Goal: Transaction & Acquisition: Purchase product/service

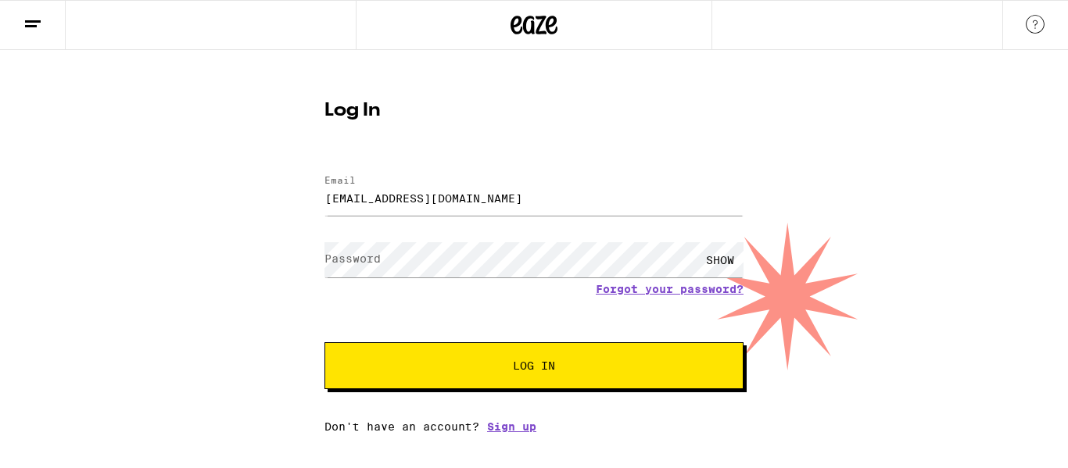
type input "[EMAIL_ADDRESS][DOMAIN_NAME]"
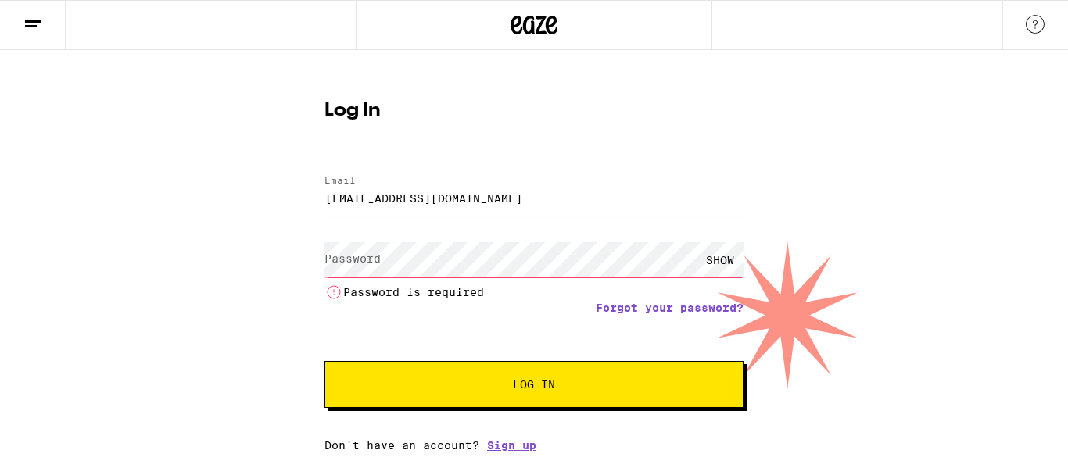
click at [374, 265] on label "Password" at bounding box center [352, 258] width 56 height 13
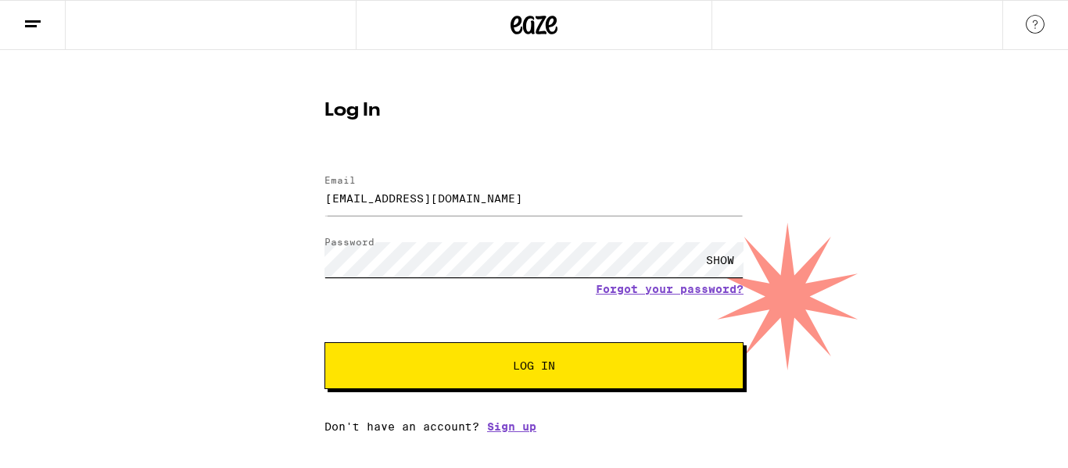
click at [324, 342] on button "Log In" at bounding box center [533, 365] width 419 height 47
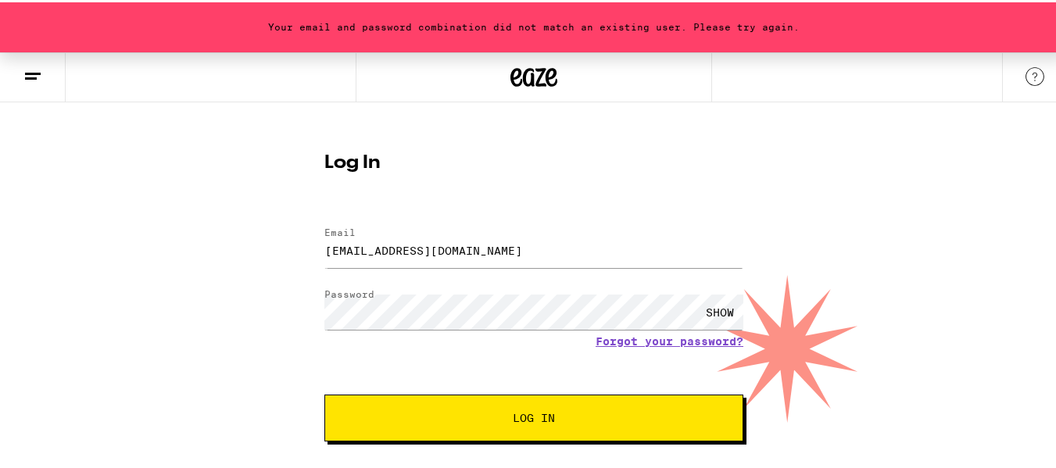
click at [725, 306] on div "SHOW" at bounding box center [719, 309] width 47 height 35
click at [324, 392] on button "Log In" at bounding box center [533, 415] width 419 height 47
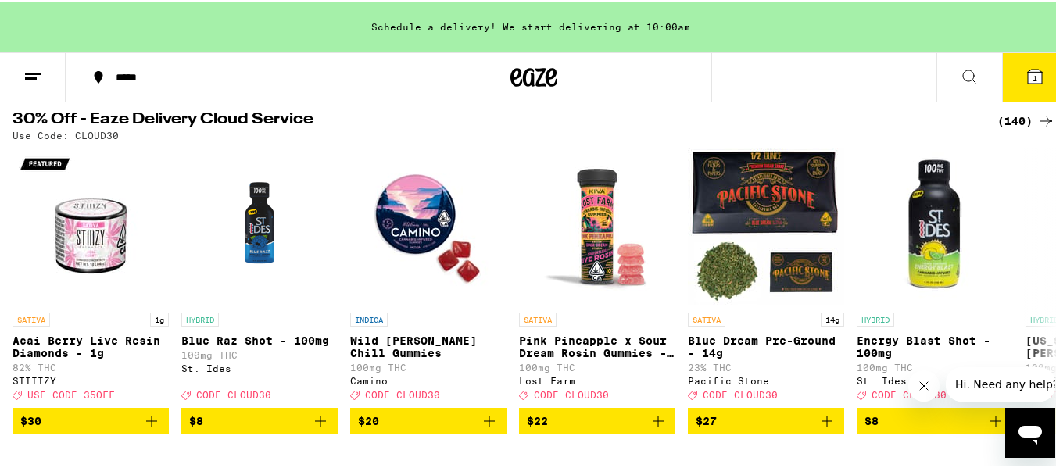
scroll to position [78, 0]
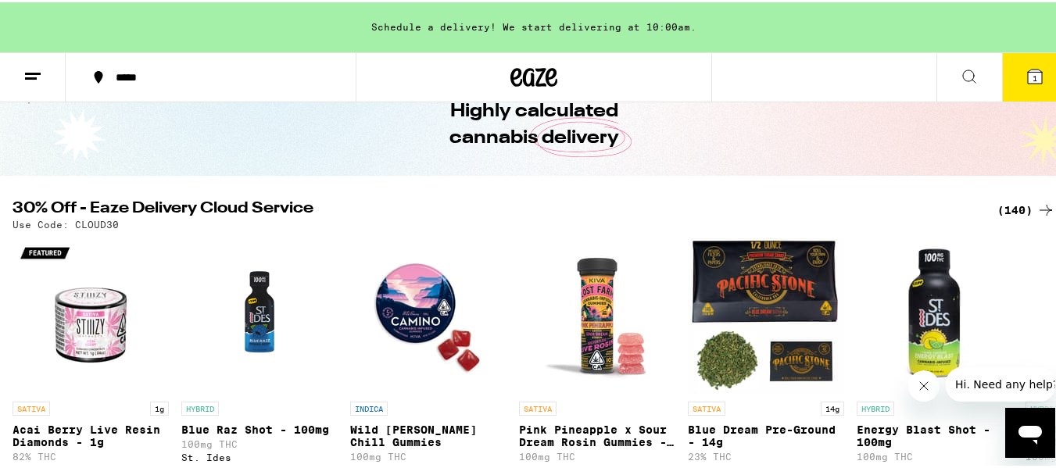
click at [1007, 203] on div "(140)" at bounding box center [1026, 208] width 58 height 19
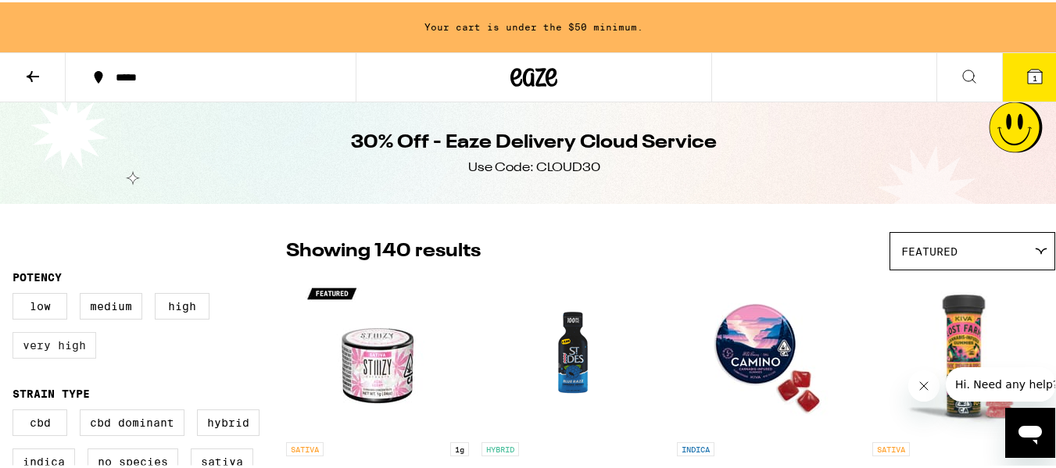
click at [55, 350] on label "Very High" at bounding box center [55, 343] width 84 height 27
click at [16, 294] on input "Very High" at bounding box center [16, 293] width 1 height 1
checkbox input "true"
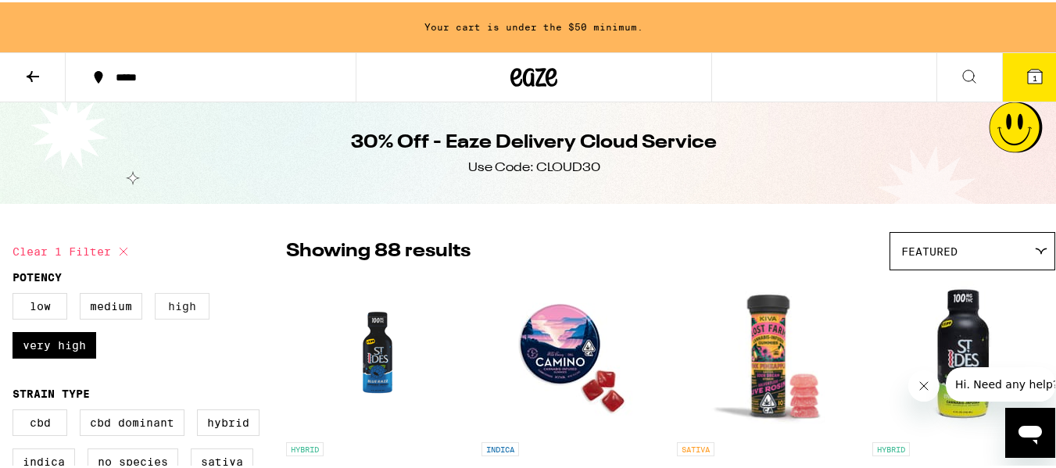
click at [186, 303] on label "High" at bounding box center [182, 304] width 55 height 27
click at [16, 294] on input "High" at bounding box center [16, 293] width 1 height 1
checkbox input "true"
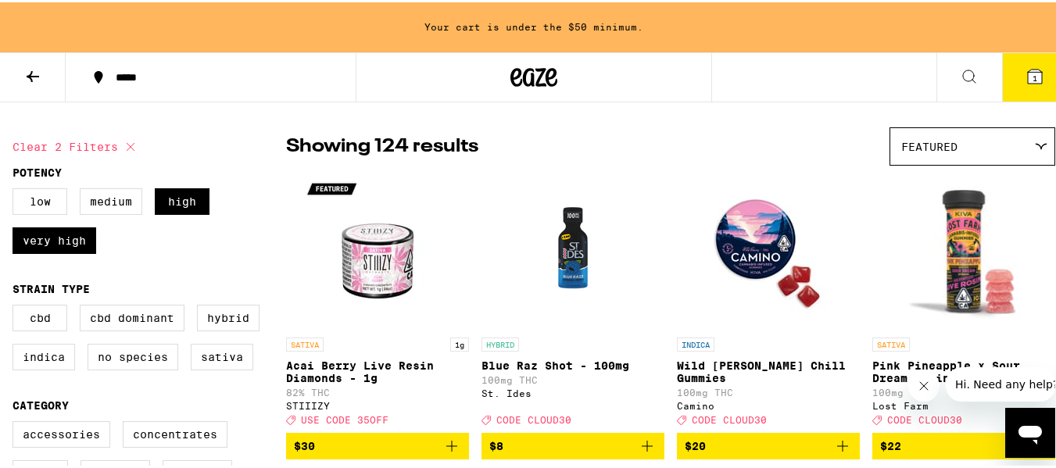
scroll to position [234, 0]
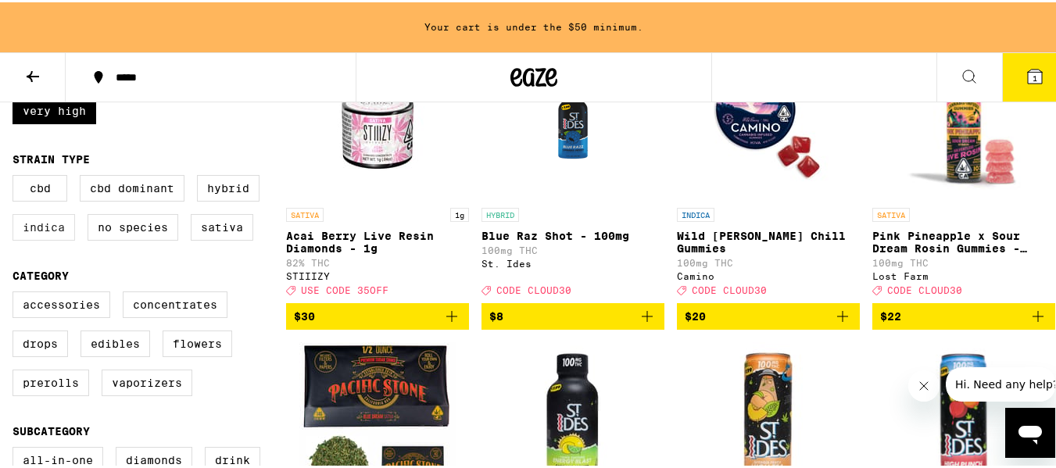
click at [42, 233] on label "Indica" at bounding box center [44, 225] width 63 height 27
click at [16, 176] on input "Indica" at bounding box center [16, 175] width 1 height 1
checkbox input "true"
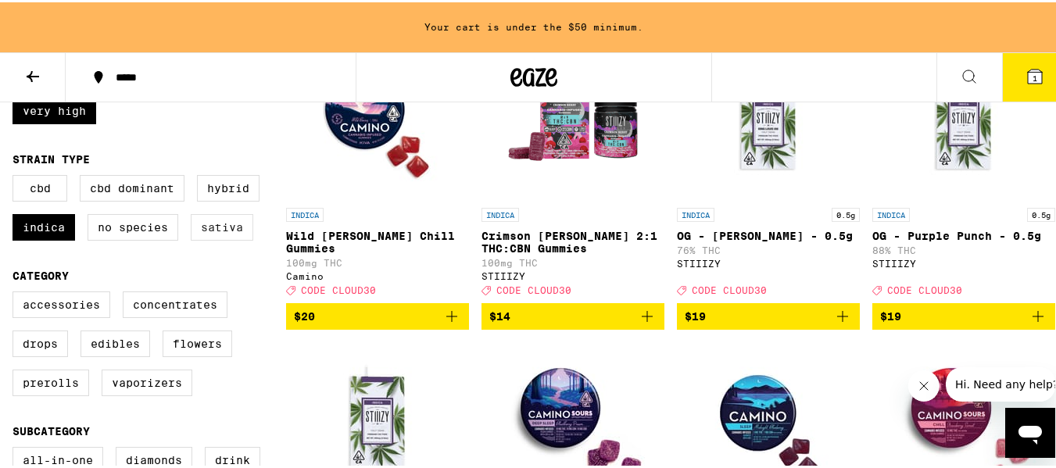
click at [222, 227] on label "Sativa" at bounding box center [222, 225] width 63 height 27
click at [16, 176] on input "Sativa" at bounding box center [16, 175] width 1 height 1
checkbox input "true"
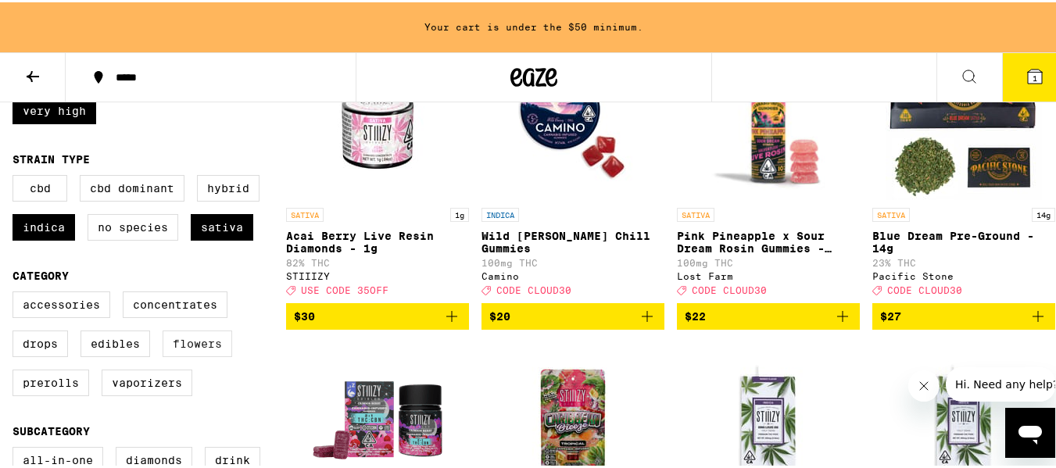
click at [197, 355] on label "Flowers" at bounding box center [198, 341] width 70 height 27
click at [16, 292] on input "Flowers" at bounding box center [16, 292] width 1 height 1
checkbox input "true"
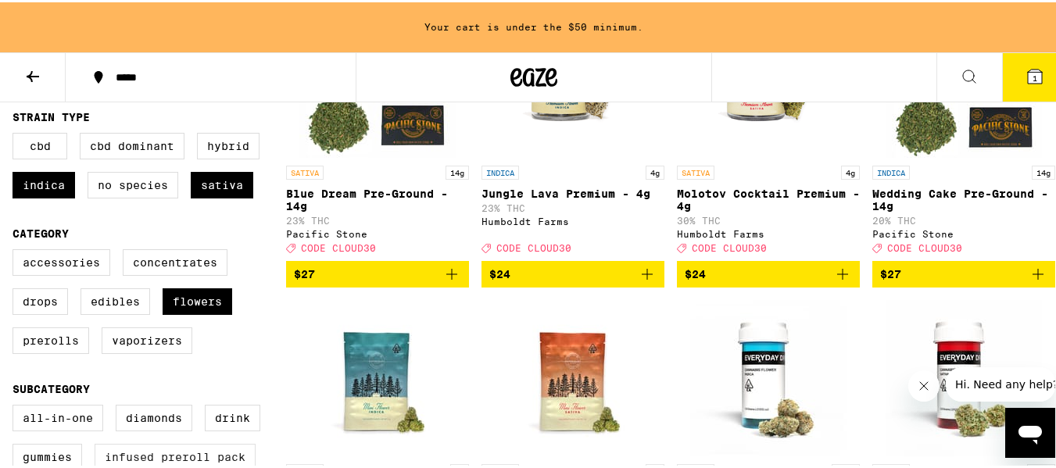
scroll to position [391, 0]
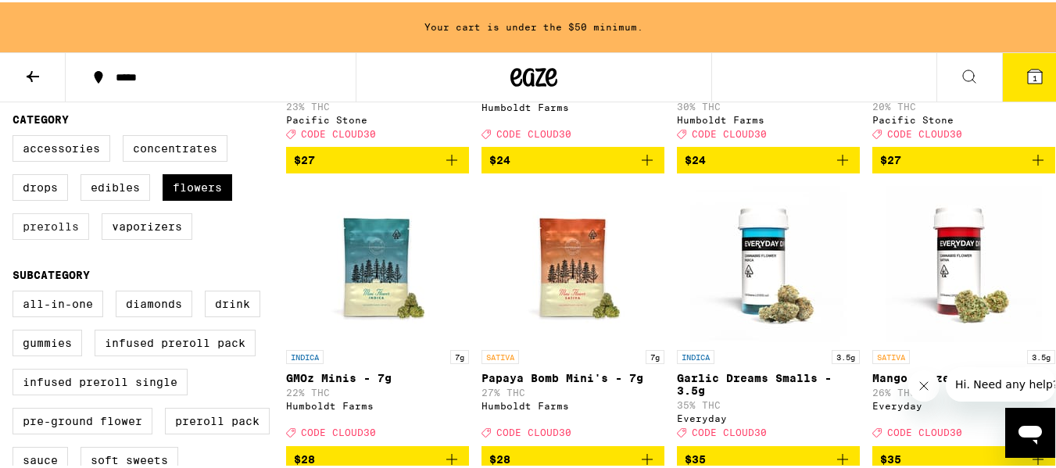
click at [40, 238] on label "Prerolls" at bounding box center [51, 224] width 77 height 27
click at [16, 136] on input "Prerolls" at bounding box center [16, 135] width 1 height 1
checkbox input "true"
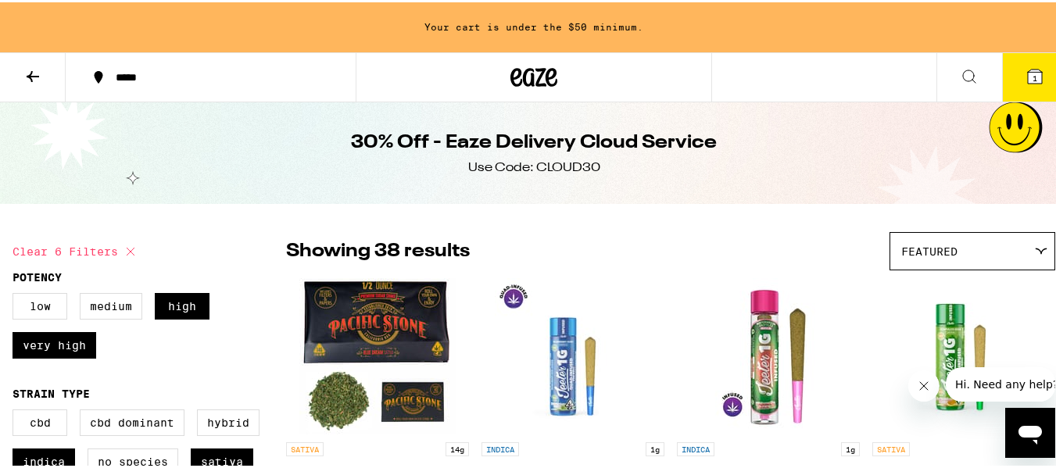
click at [1016, 251] on div "Featured" at bounding box center [972, 249] width 164 height 37
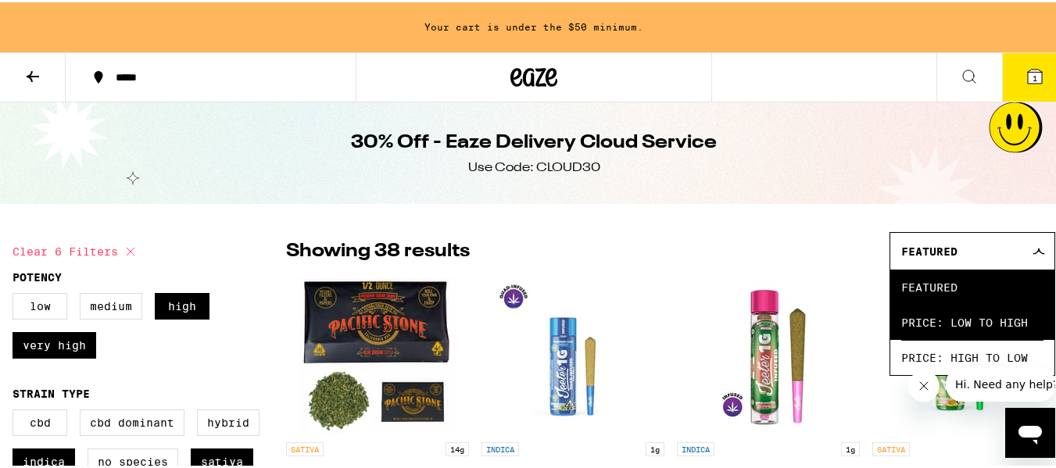
click at [991, 324] on span "Price: Low to High" at bounding box center [972, 319] width 142 height 35
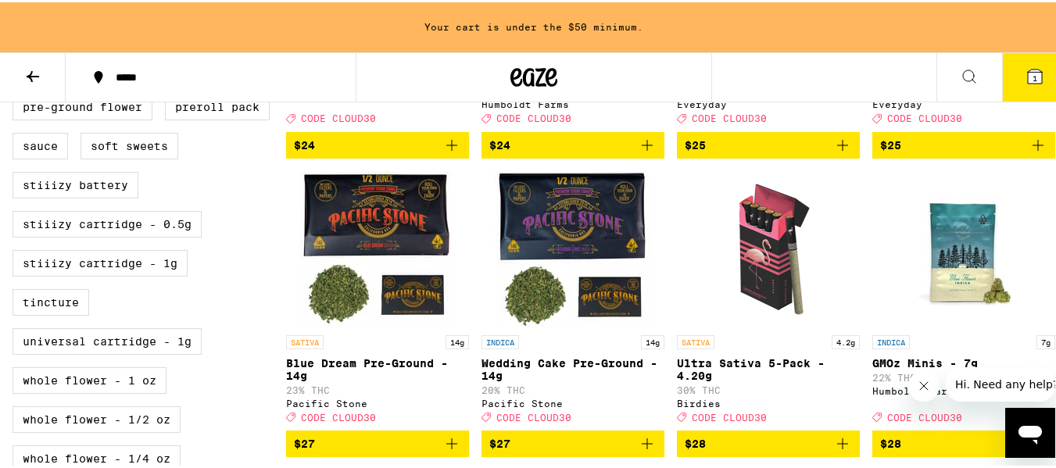
scroll to position [703, 0]
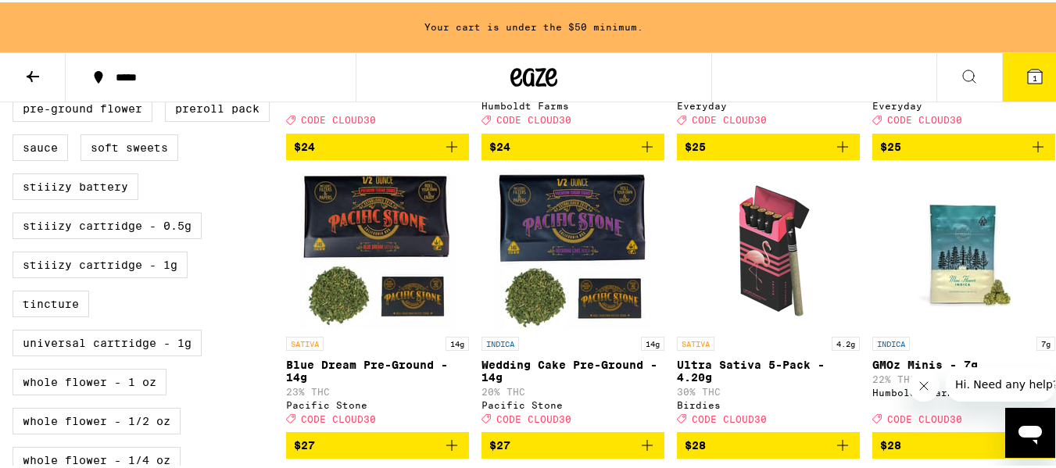
click at [728, 381] on p "Ultra Sativa 5-Pack - 4.20g" at bounding box center [768, 368] width 183 height 25
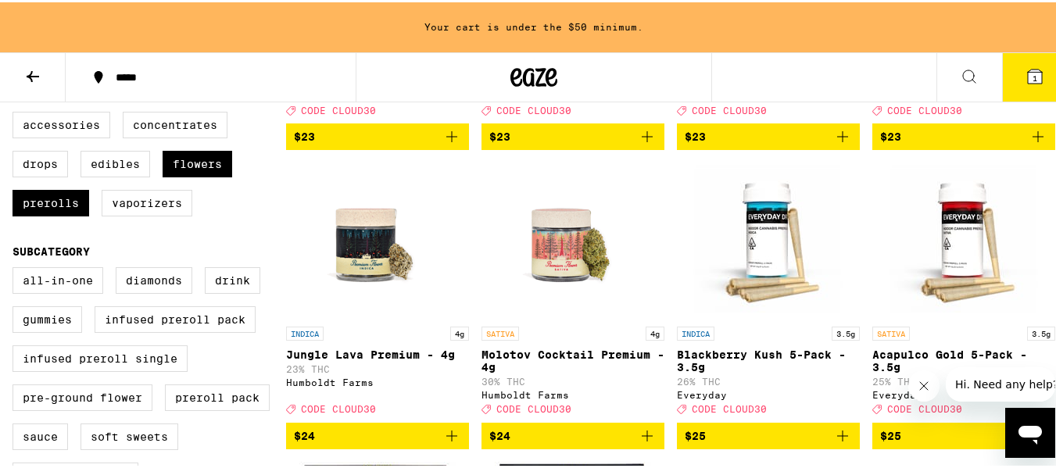
scroll to position [391, 0]
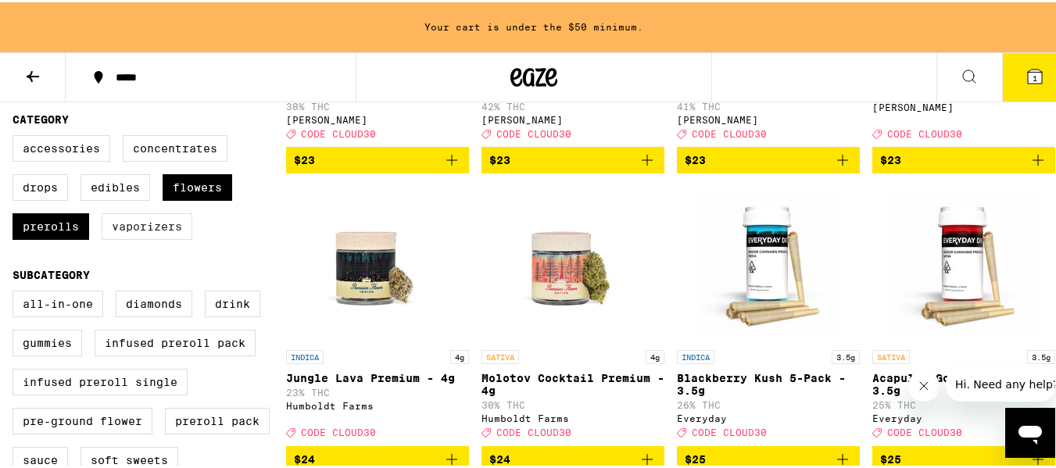
click at [130, 238] on label "Vaporizers" at bounding box center [147, 224] width 91 height 27
click at [16, 136] on input "Vaporizers" at bounding box center [16, 135] width 1 height 1
checkbox input "true"
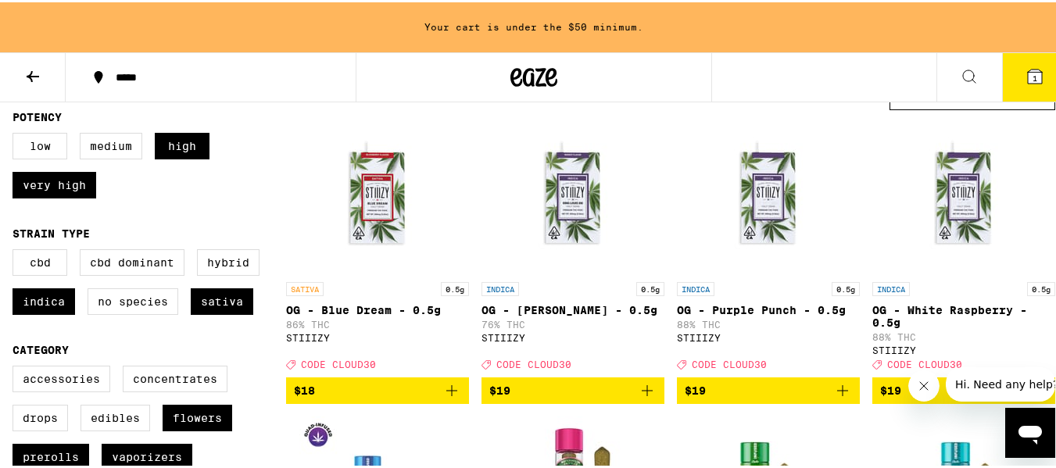
scroll to position [156, 0]
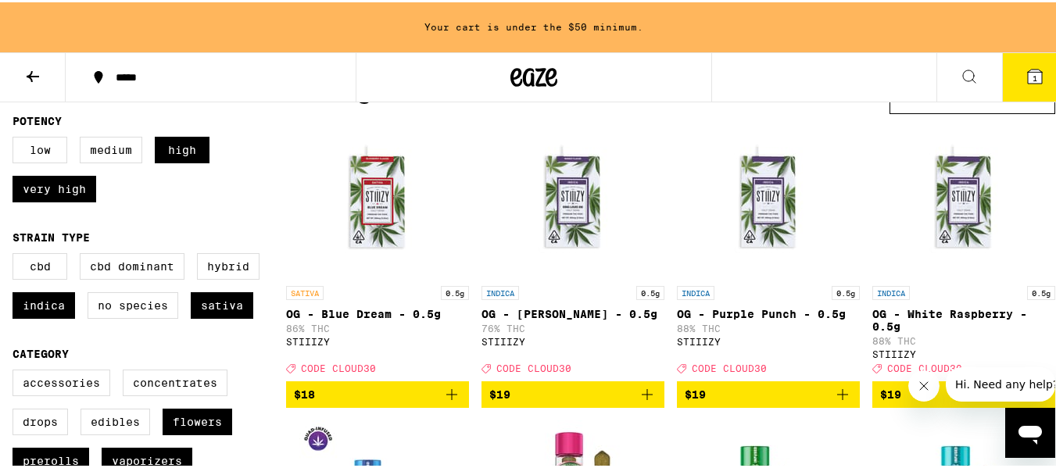
click at [923, 383] on icon "Close message from company" at bounding box center [923, 386] width 13 height 13
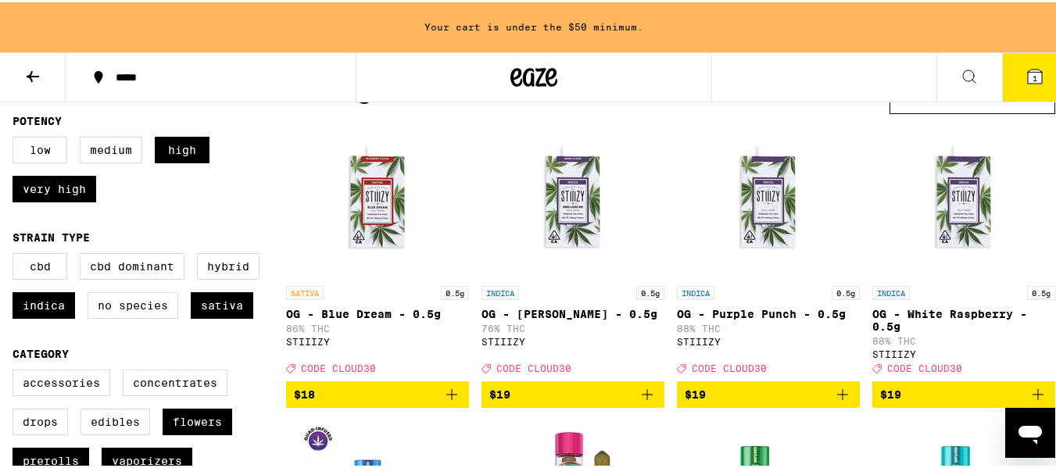
scroll to position [234, 0]
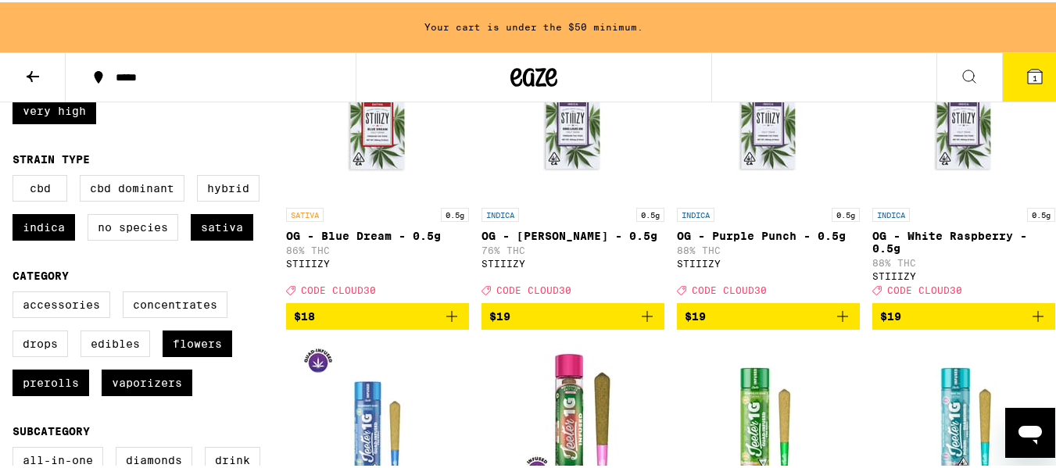
click at [1032, 73] on span "1" at bounding box center [1034, 75] width 5 height 9
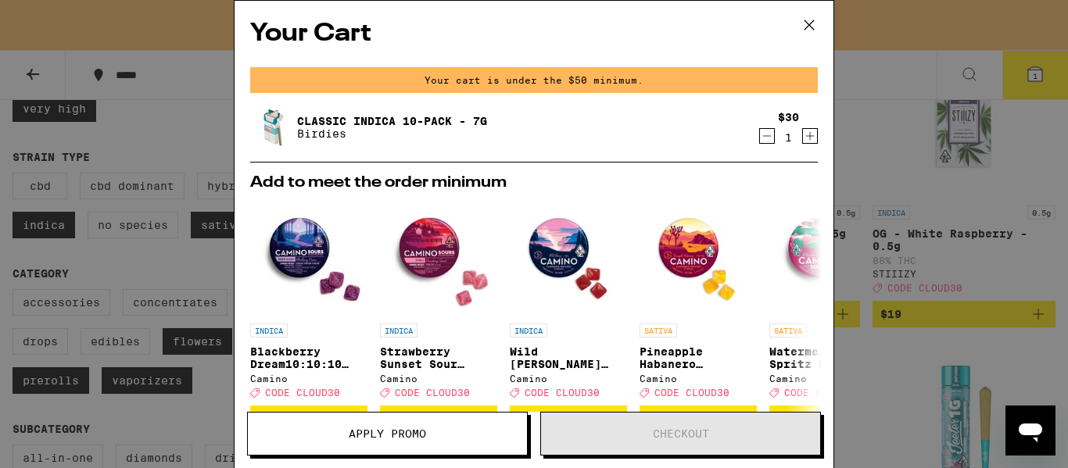
click at [807, 25] on icon at bounding box center [808, 24] width 23 height 23
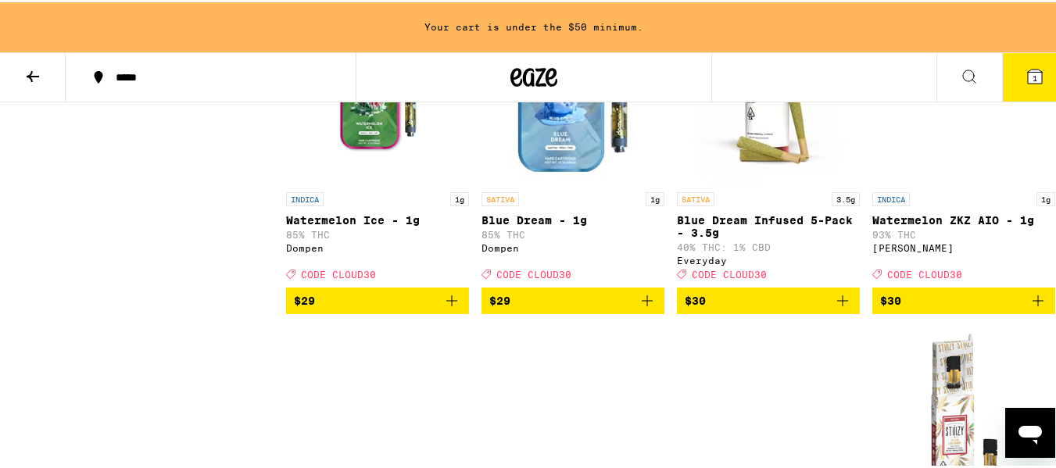
scroll to position [2032, 0]
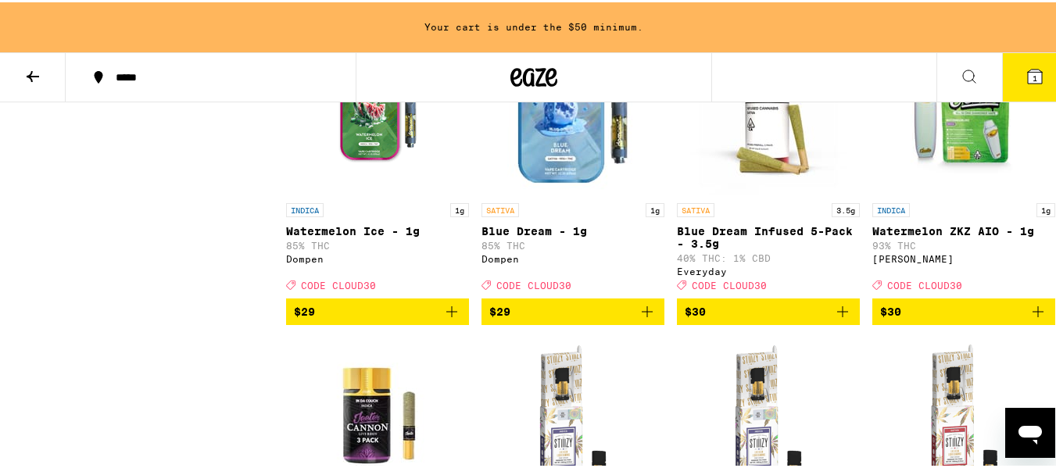
click at [1025, 65] on icon at bounding box center [1034, 74] width 19 height 19
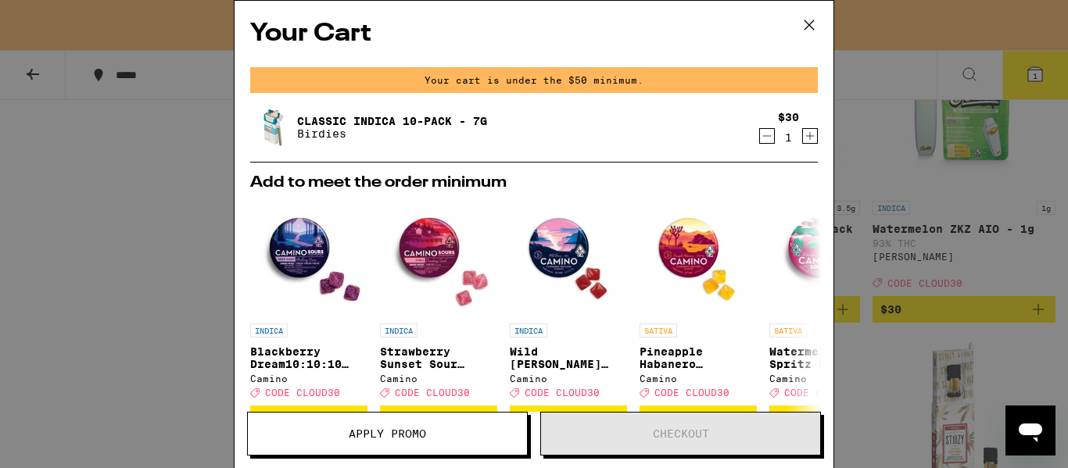
click at [760, 131] on icon "Decrement" at bounding box center [767, 136] width 14 height 19
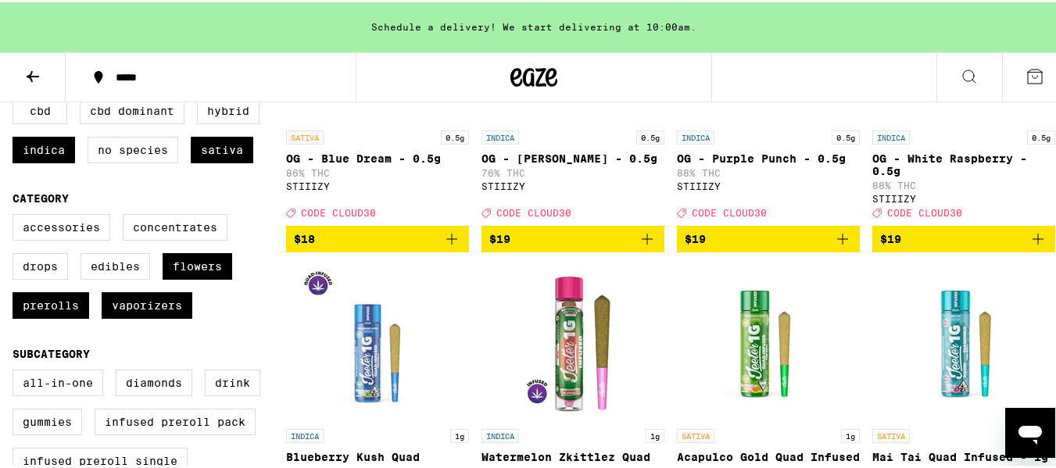
scroll to position [313, 0]
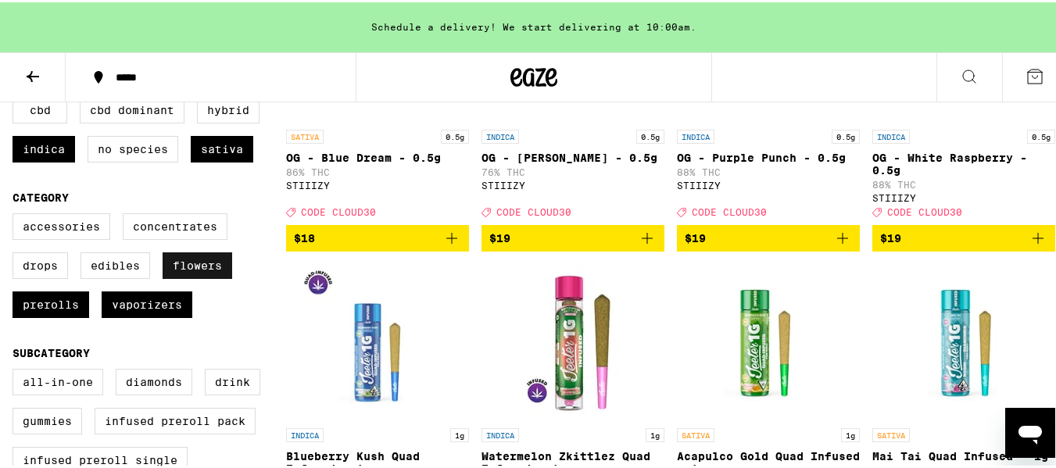
click at [202, 277] on label "Flowers" at bounding box center [198, 263] width 70 height 27
click at [16, 214] on input "Flowers" at bounding box center [16, 213] width 1 height 1
checkbox input "false"
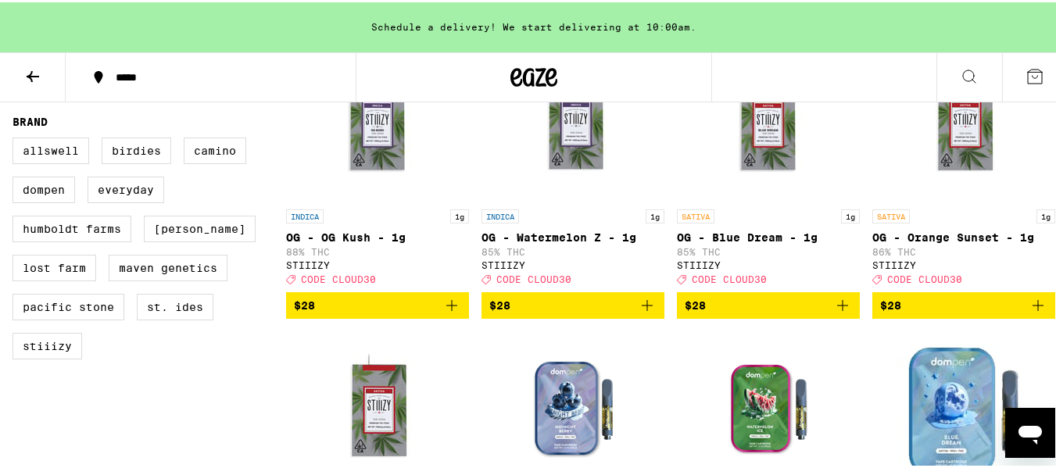
scroll to position [1094, 0]
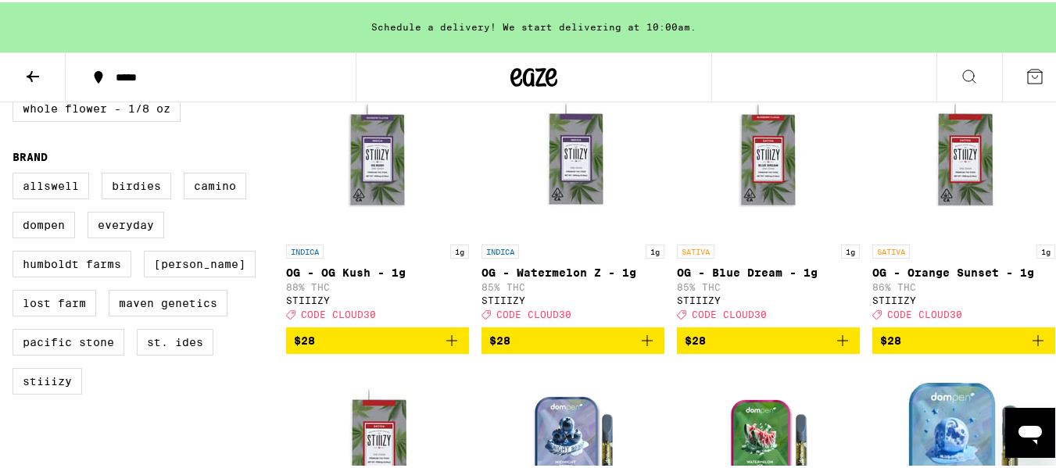
click at [445, 348] on icon "Add to bag" at bounding box center [451, 338] width 19 height 19
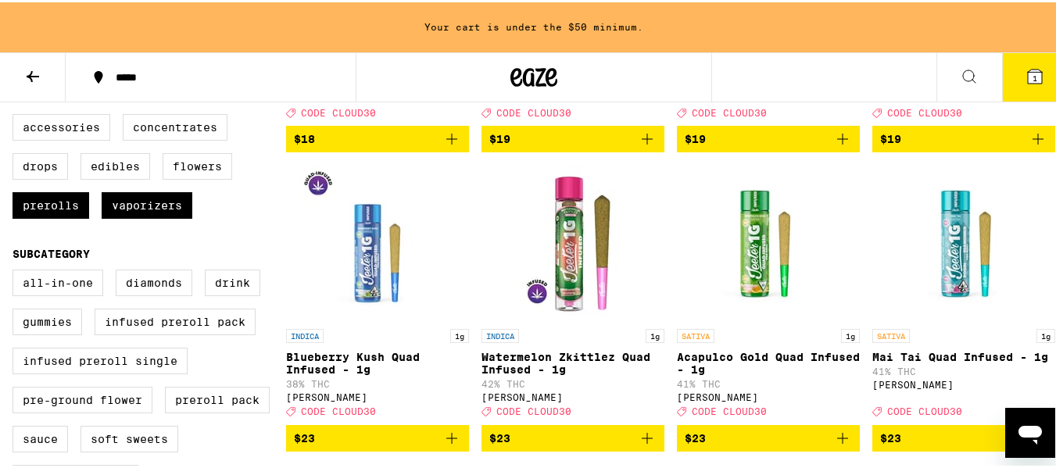
scroll to position [391, 0]
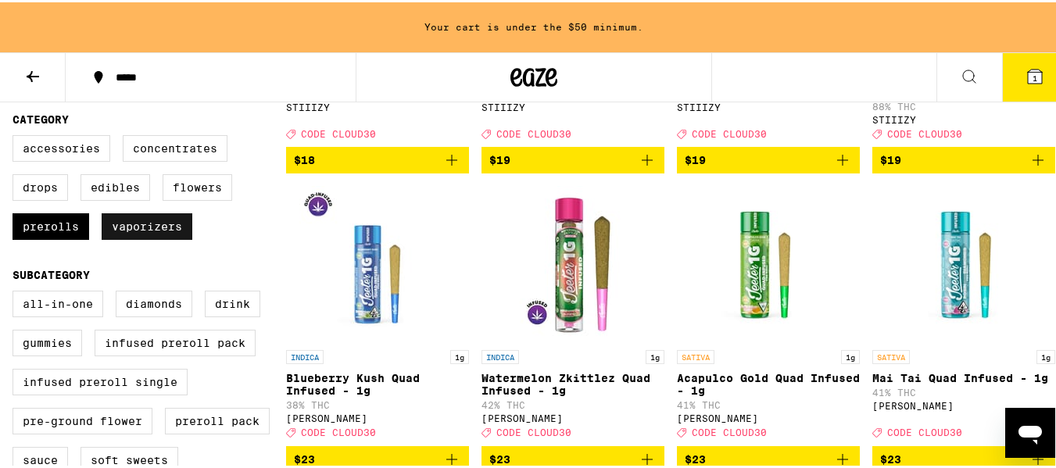
click at [135, 238] on label "Vaporizers" at bounding box center [147, 224] width 91 height 27
click at [16, 136] on input "Vaporizers" at bounding box center [16, 135] width 1 height 1
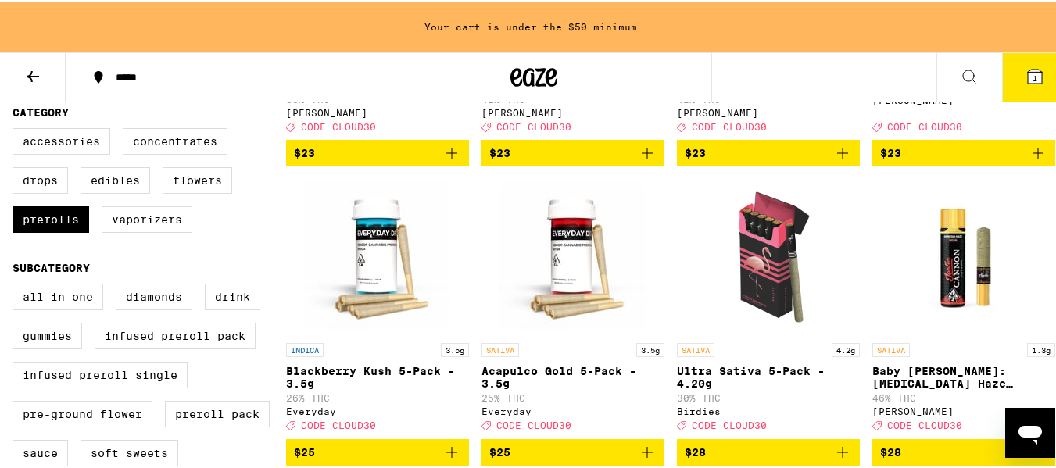
scroll to position [391, 0]
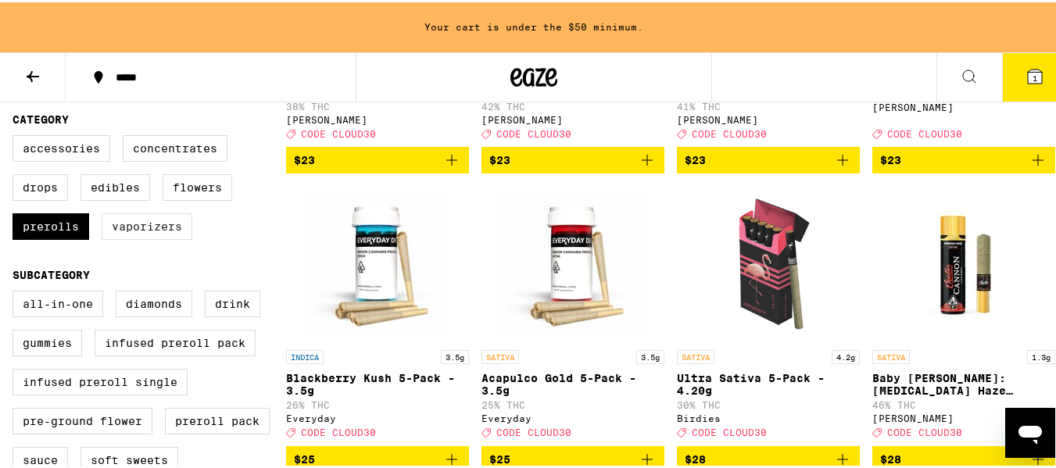
click at [135, 238] on label "Vaporizers" at bounding box center [147, 224] width 91 height 27
click at [16, 136] on input "Vaporizers" at bounding box center [16, 135] width 1 height 1
checkbox input "true"
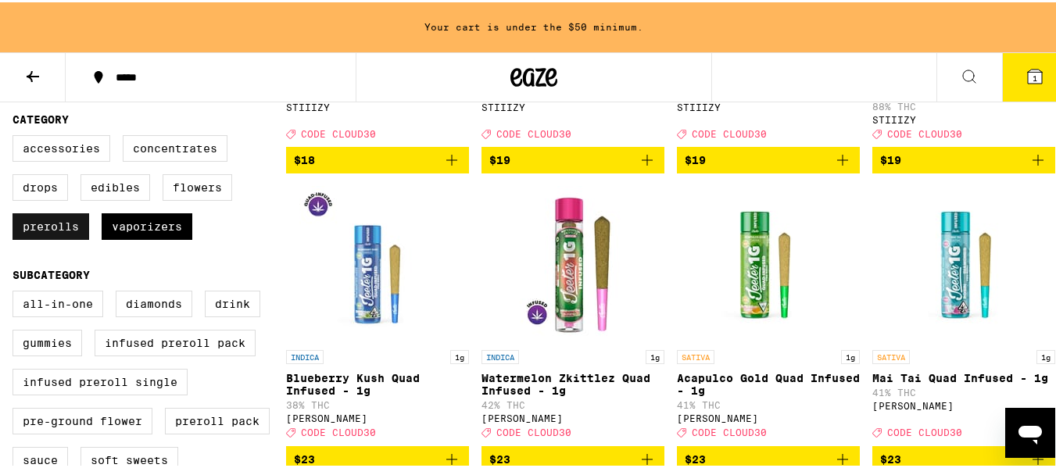
click at [42, 238] on label "Prerolls" at bounding box center [51, 224] width 77 height 27
click at [16, 136] on input "Prerolls" at bounding box center [16, 135] width 1 height 1
checkbox input "false"
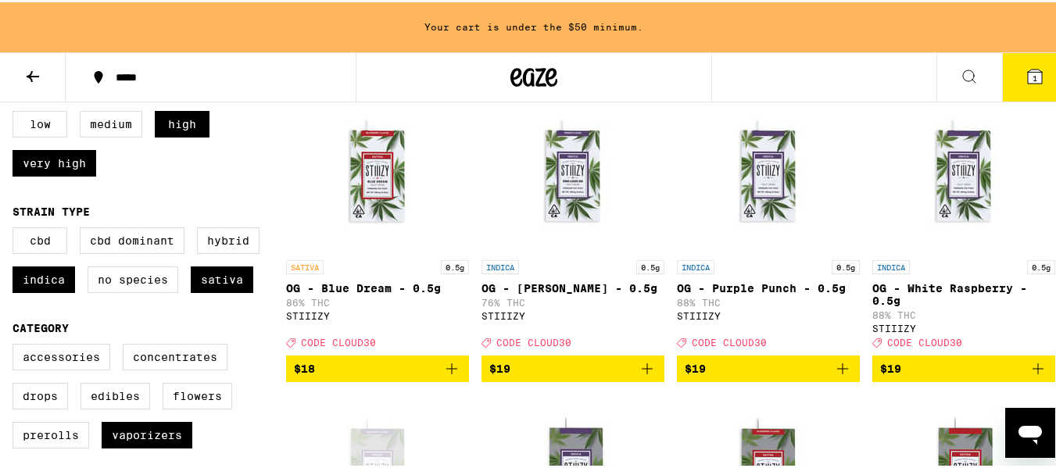
scroll to position [313, 0]
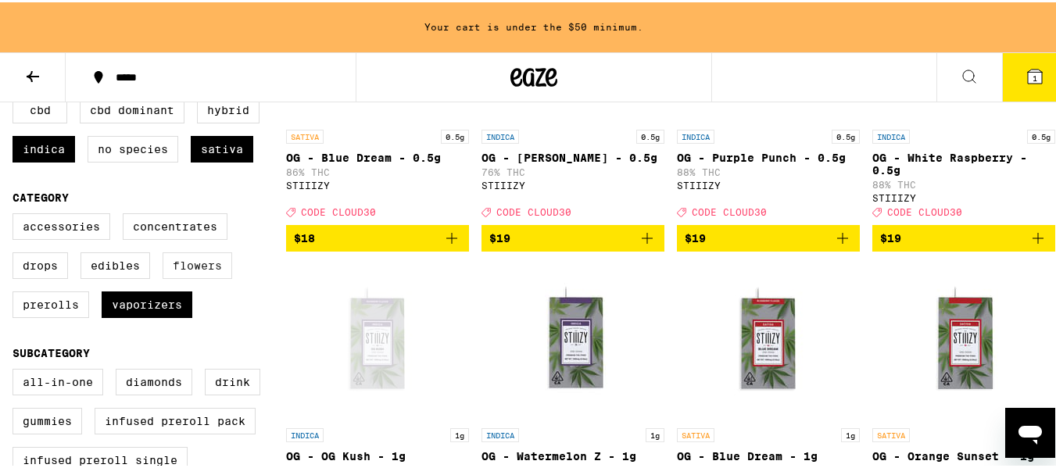
click at [198, 277] on label "Flowers" at bounding box center [198, 263] width 70 height 27
click at [16, 214] on input "Flowers" at bounding box center [16, 213] width 1 height 1
checkbox input "true"
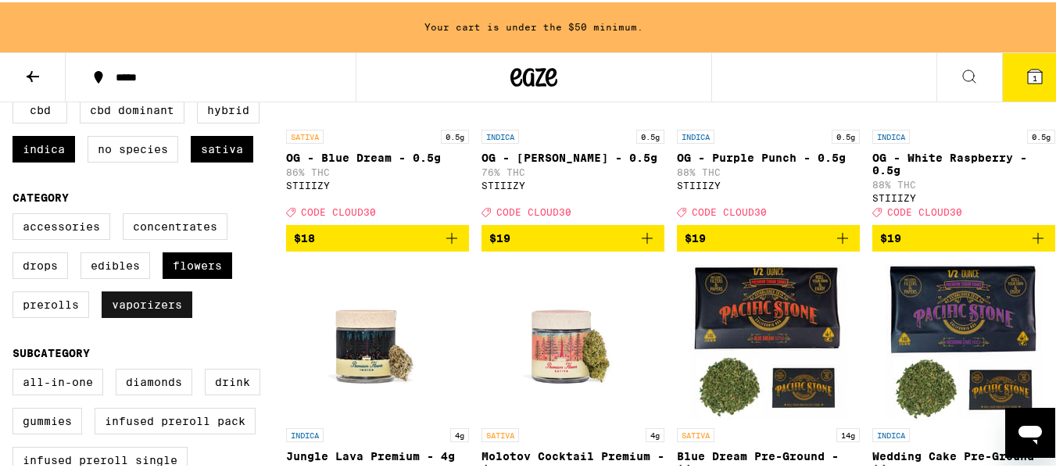
click at [147, 316] on label "Vaporizers" at bounding box center [147, 302] width 91 height 27
click at [16, 214] on input "Vaporizers" at bounding box center [16, 213] width 1 height 1
checkbox input "false"
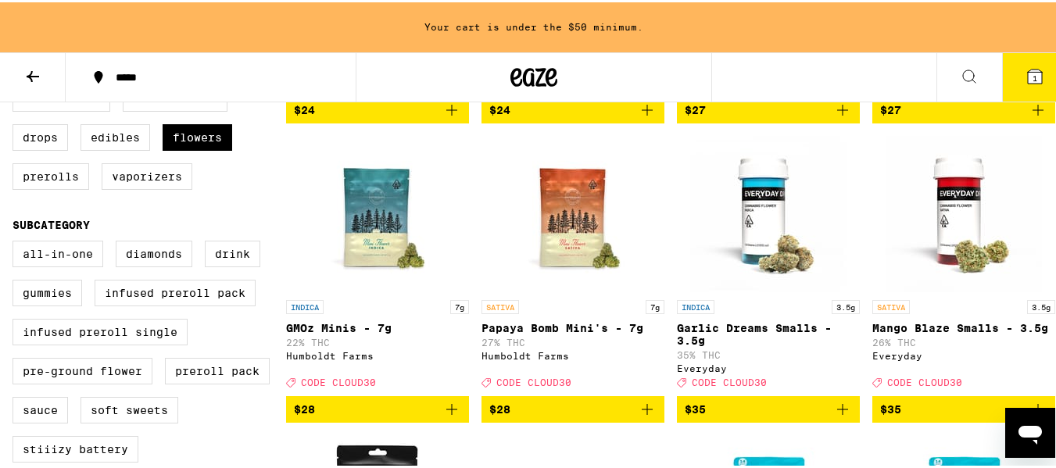
scroll to position [469, 0]
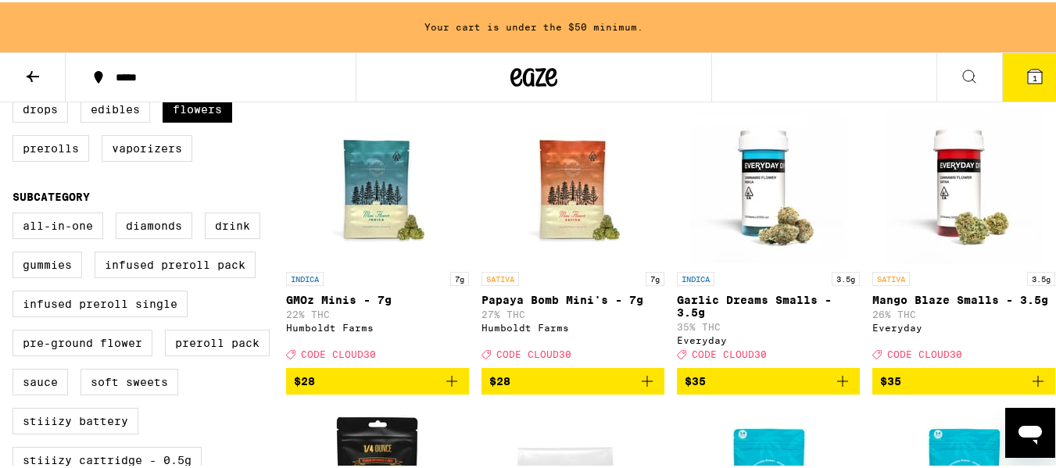
click at [452, 388] on icon "Add to bag" at bounding box center [451, 379] width 19 height 19
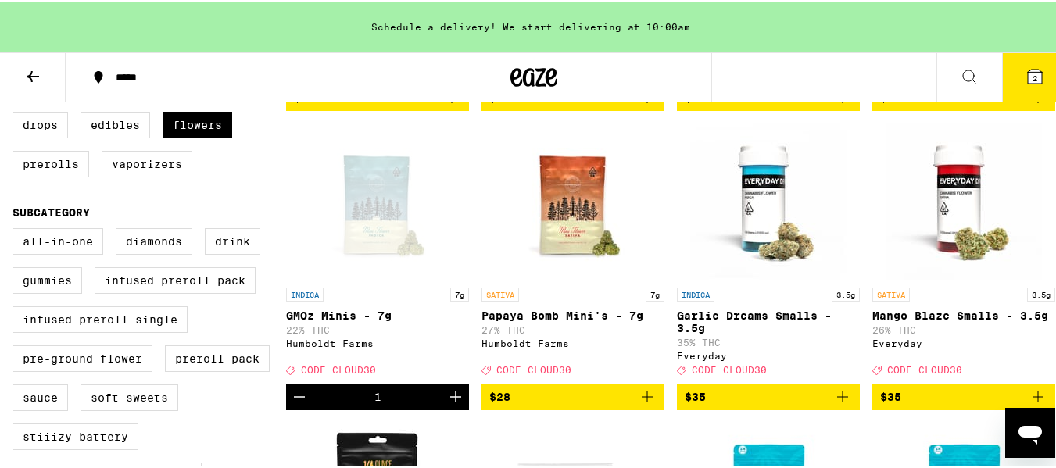
scroll to position [547, 0]
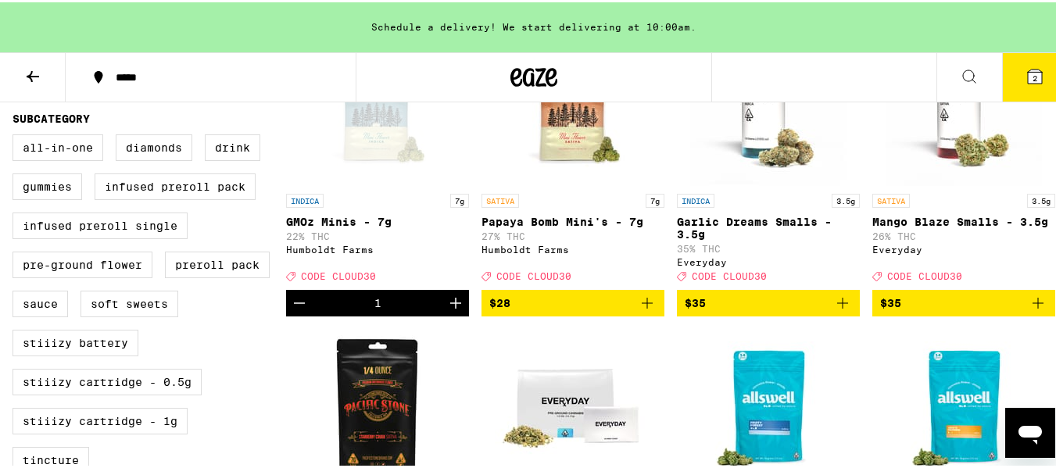
click at [297, 310] on icon "Decrement" at bounding box center [299, 301] width 19 height 19
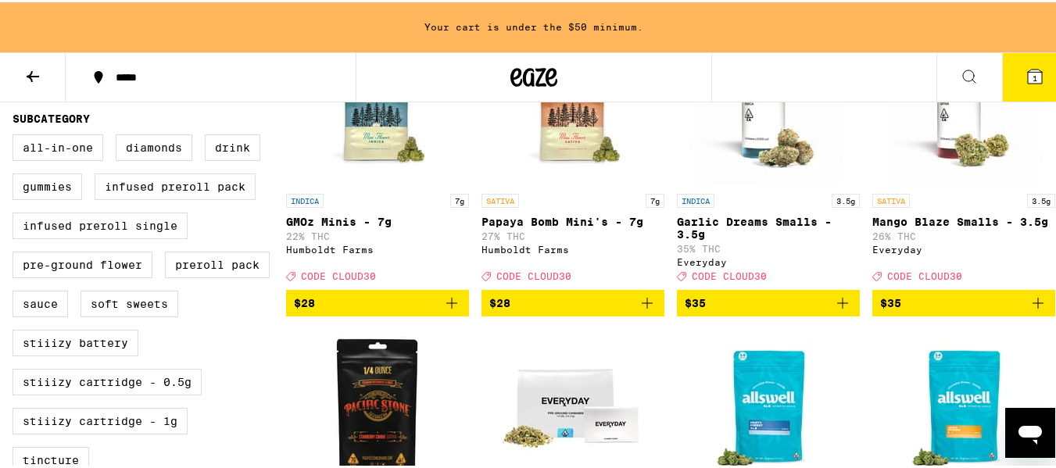
click at [640, 310] on icon "Add to bag" at bounding box center [647, 301] width 19 height 19
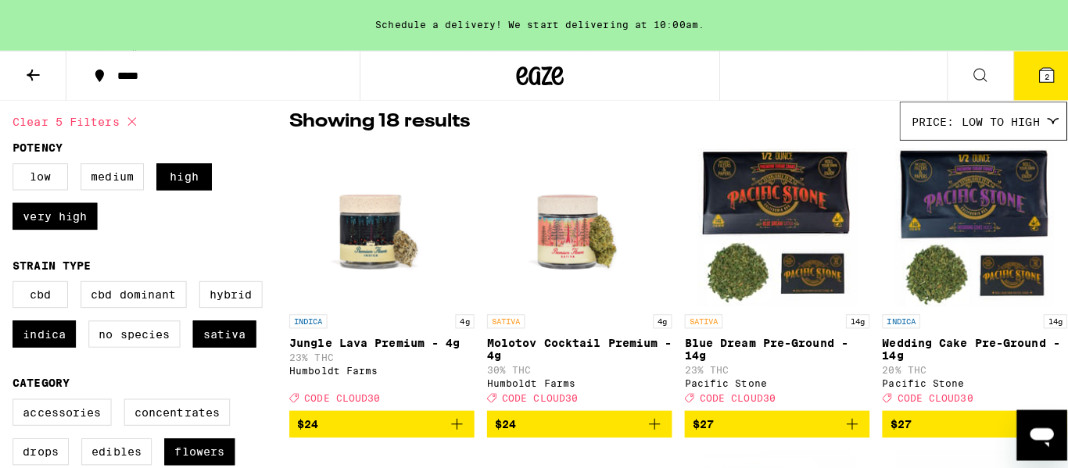
scroll to position [156, 0]
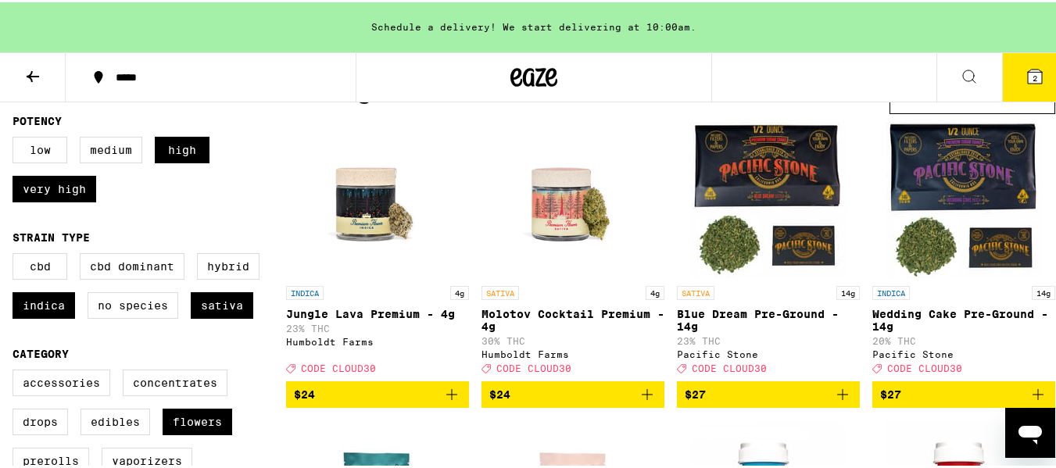
click at [728, 308] on p "Blue Dream Pre-Ground - 14g" at bounding box center [768, 318] width 183 height 25
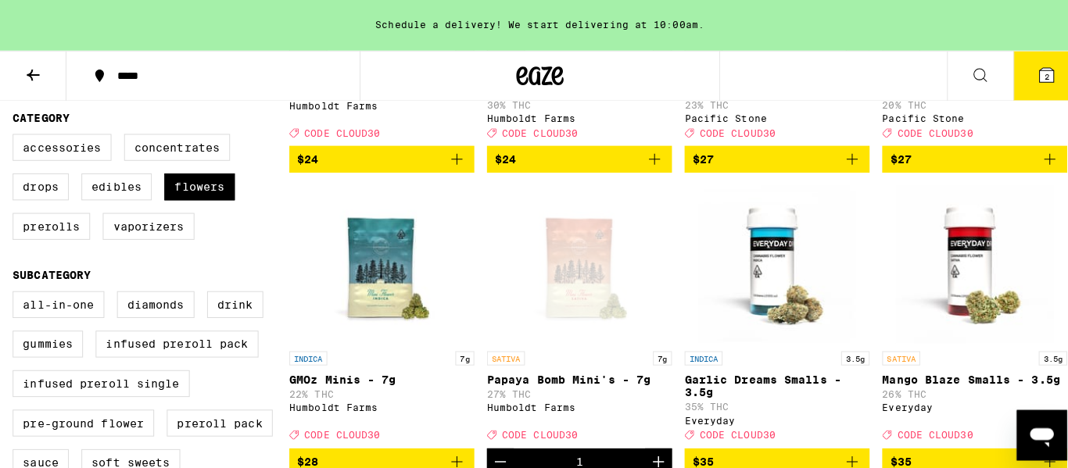
scroll to position [469, 0]
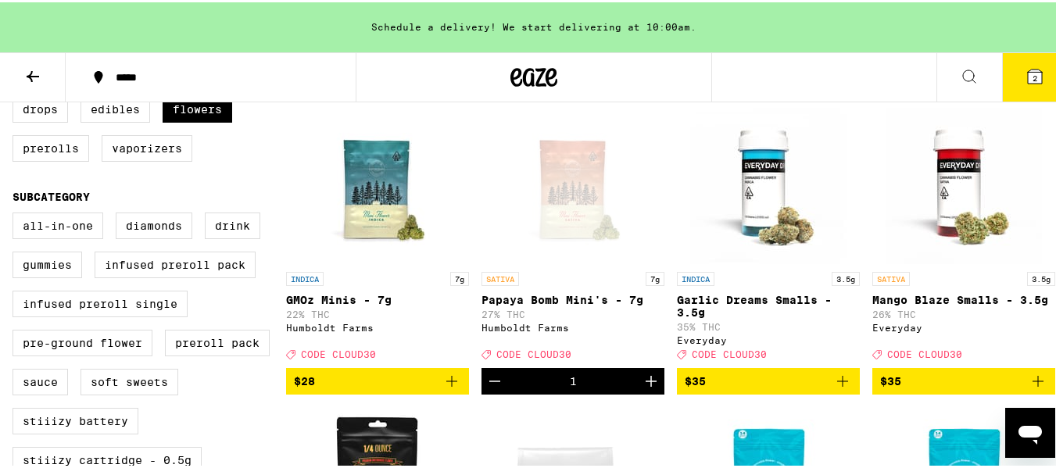
click at [1035, 70] on button "2" at bounding box center [1035, 75] width 66 height 48
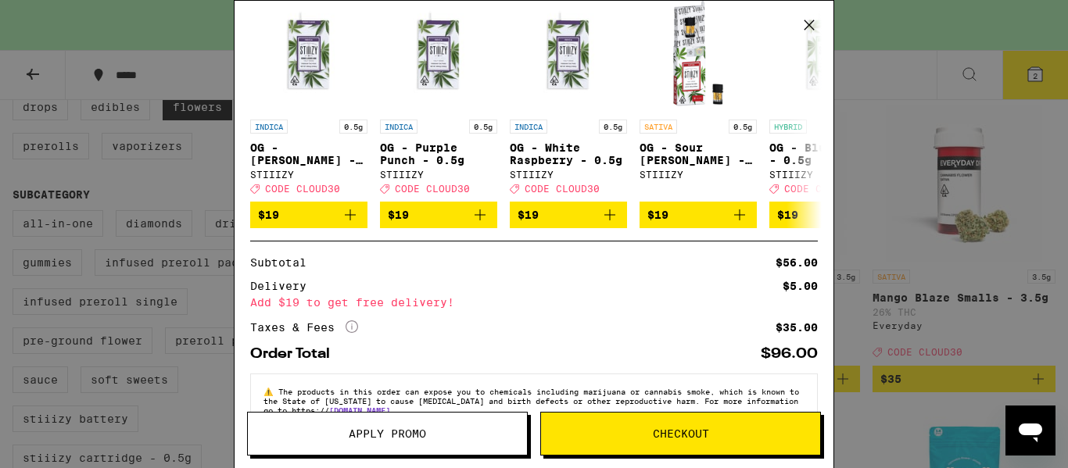
scroll to position [307, 0]
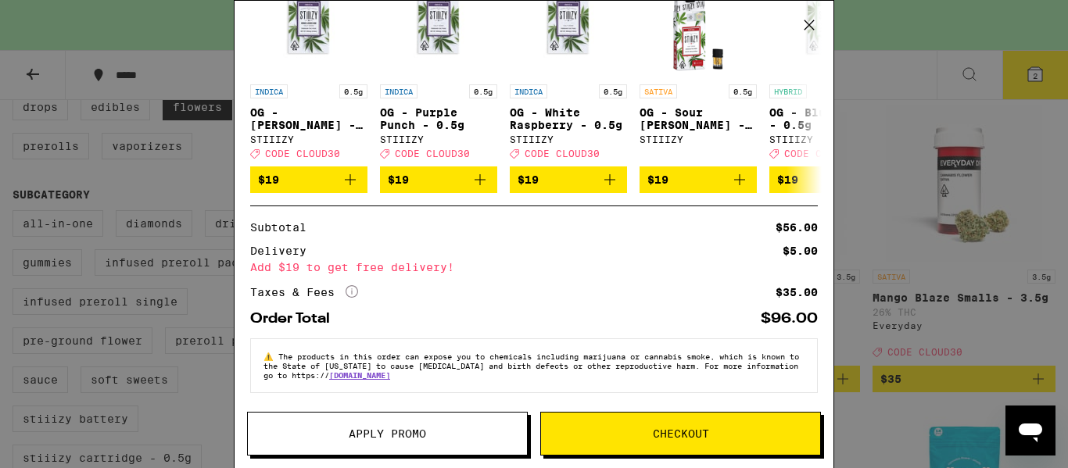
click at [352, 438] on span "Apply Promo" at bounding box center [387, 433] width 77 height 11
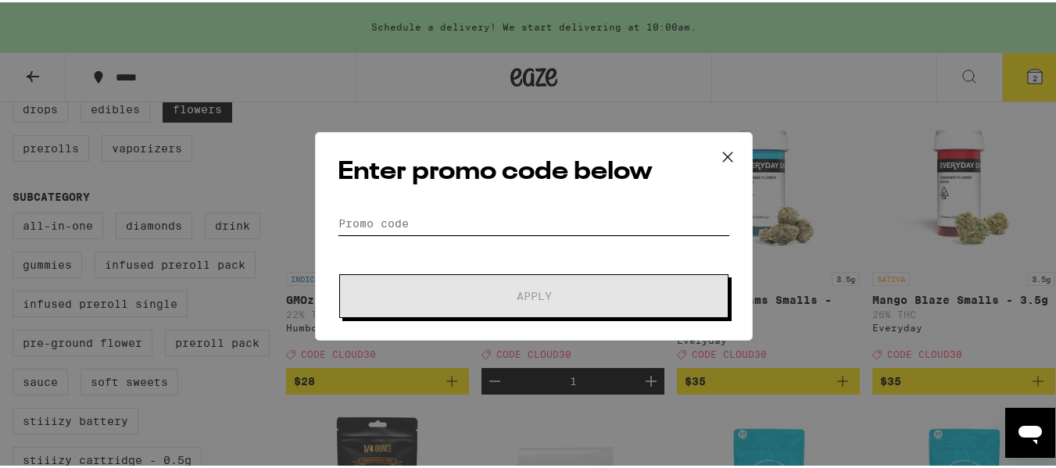
click at [441, 219] on input "Promo Code" at bounding box center [534, 220] width 392 height 23
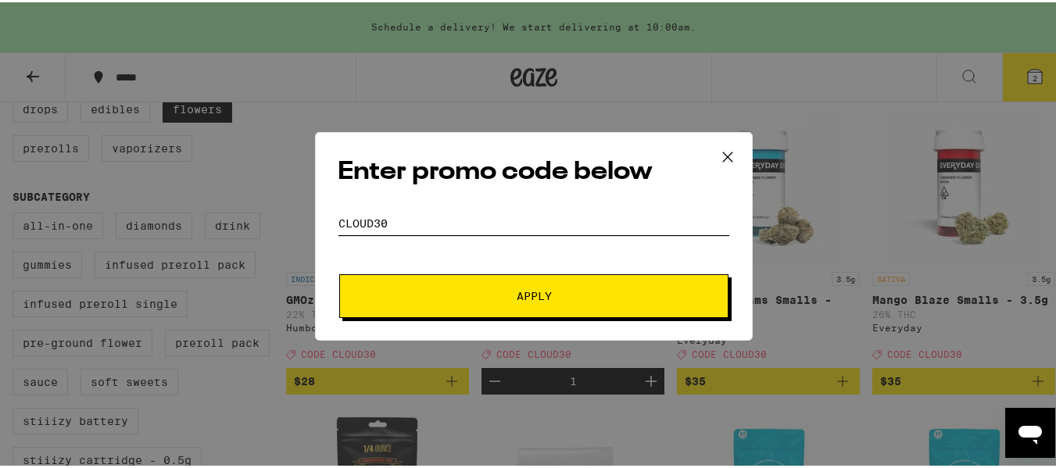
type input "cloud30"
click at [490, 292] on span "Apply" at bounding box center [533, 293] width 281 height 11
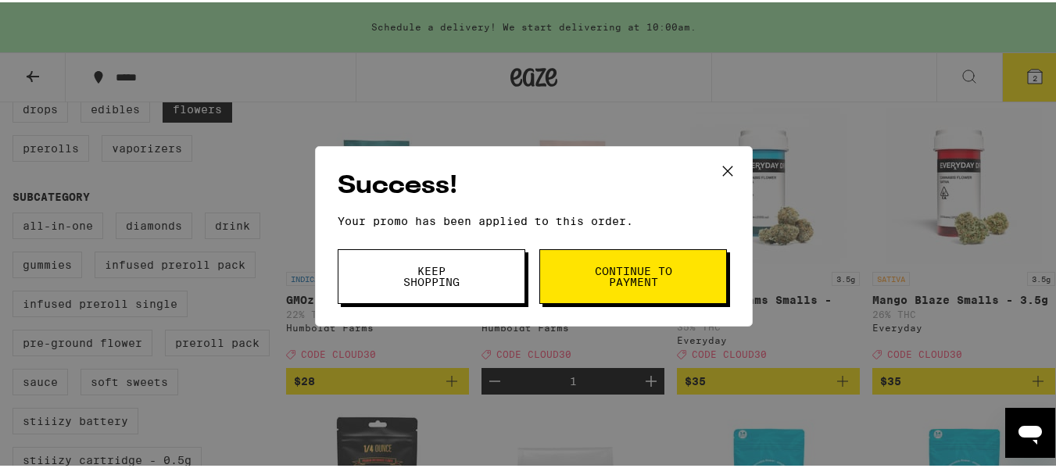
click at [490, 292] on button "Keep Shopping" at bounding box center [432, 274] width 188 height 55
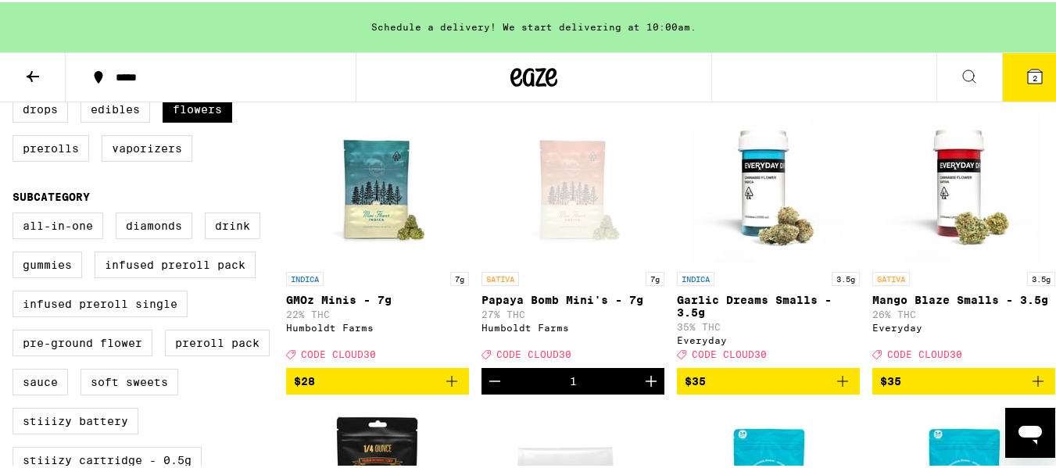
click at [1043, 77] on button "2" at bounding box center [1035, 75] width 66 height 48
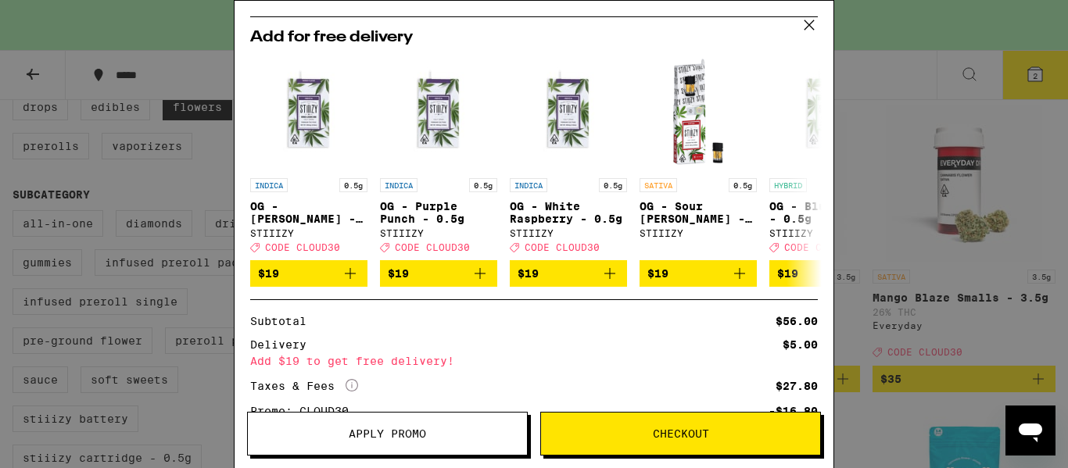
scroll to position [313, 0]
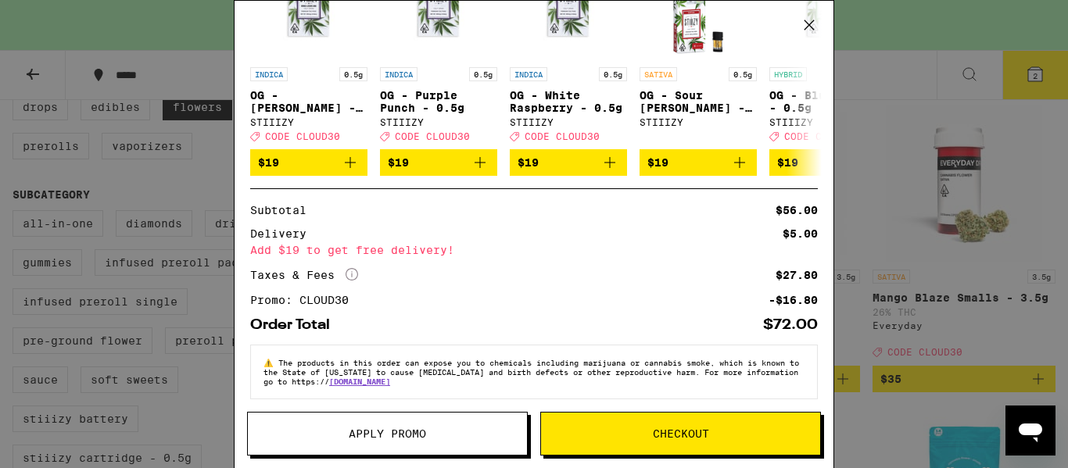
click at [818, 23] on icon at bounding box center [808, 24] width 23 height 23
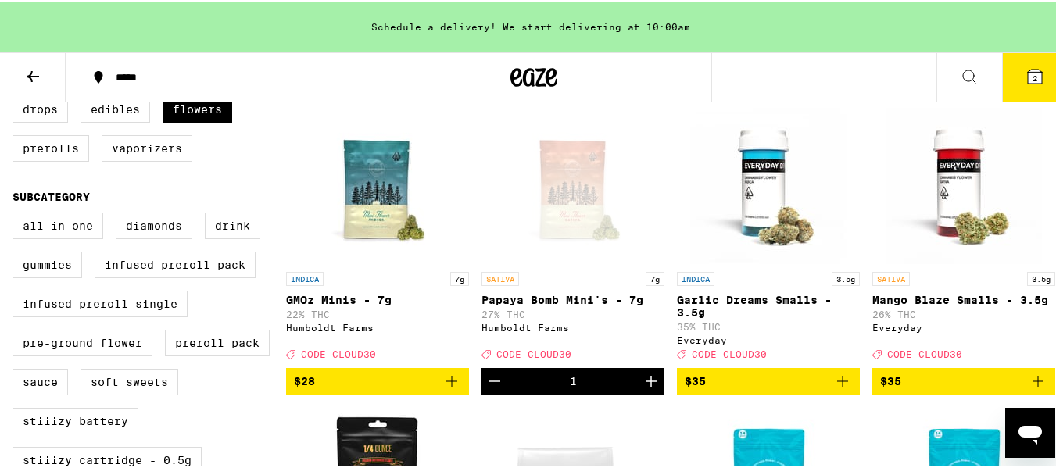
click at [1032, 76] on icon at bounding box center [1034, 74] width 19 height 19
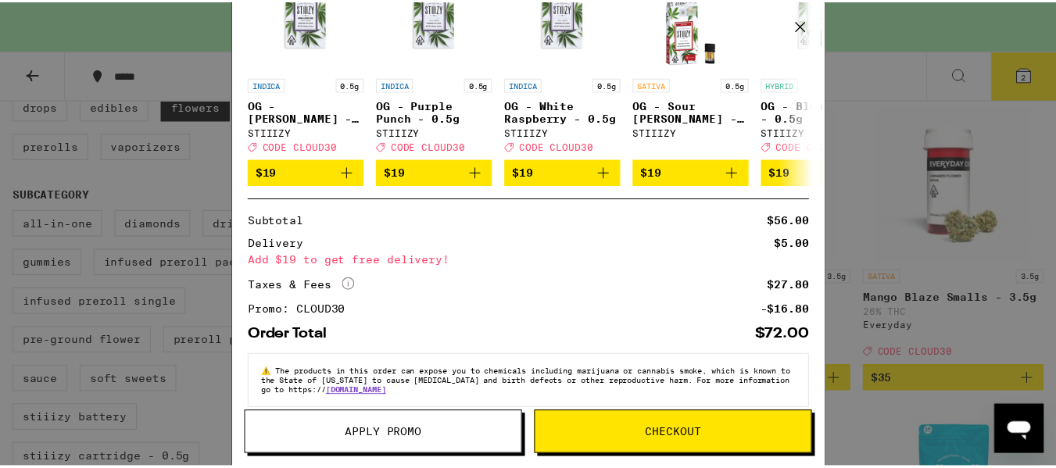
scroll to position [313, 0]
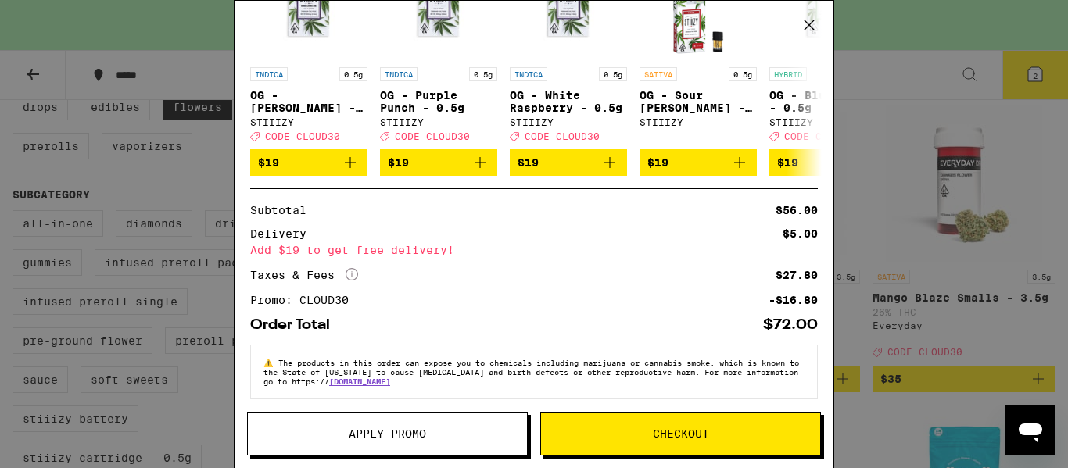
click at [817, 23] on icon at bounding box center [808, 24] width 23 height 23
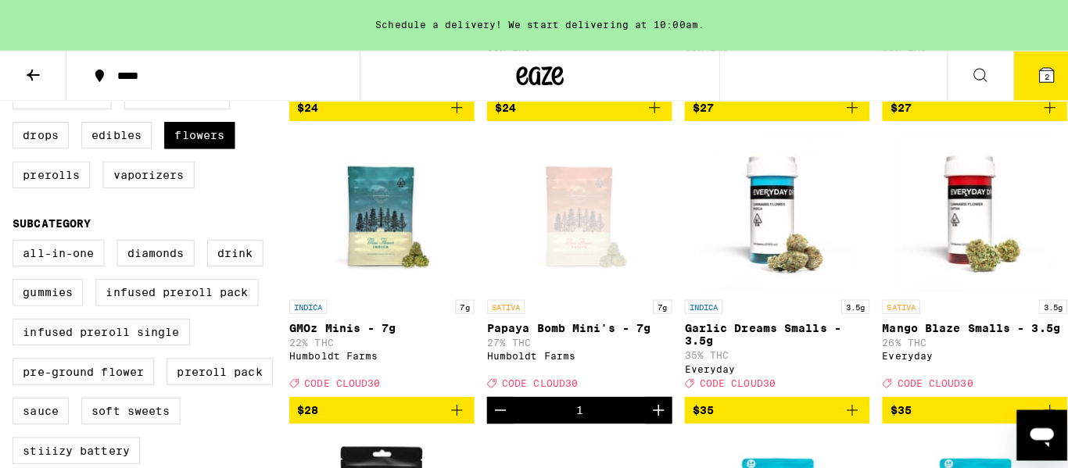
scroll to position [469, 0]
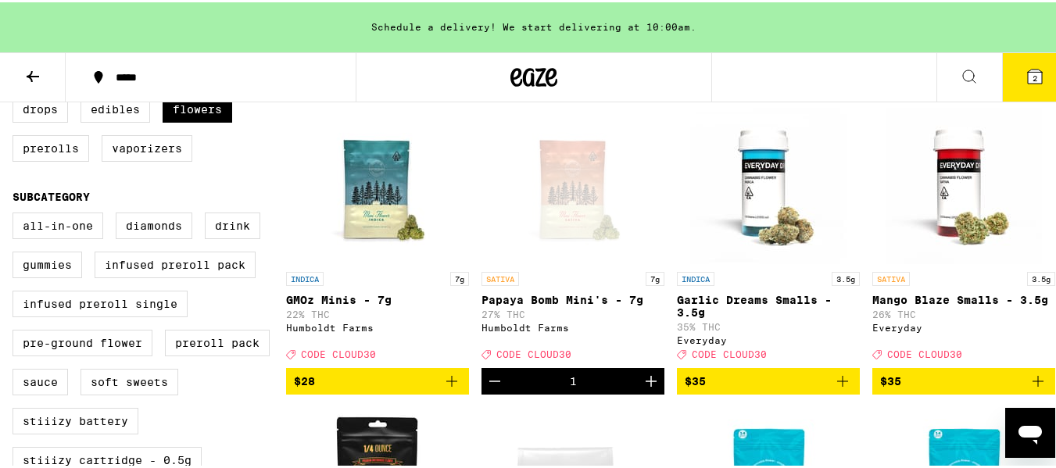
click at [646, 385] on icon "Increment" at bounding box center [651, 379] width 11 height 11
click at [1032, 75] on span "3" at bounding box center [1034, 75] width 5 height 9
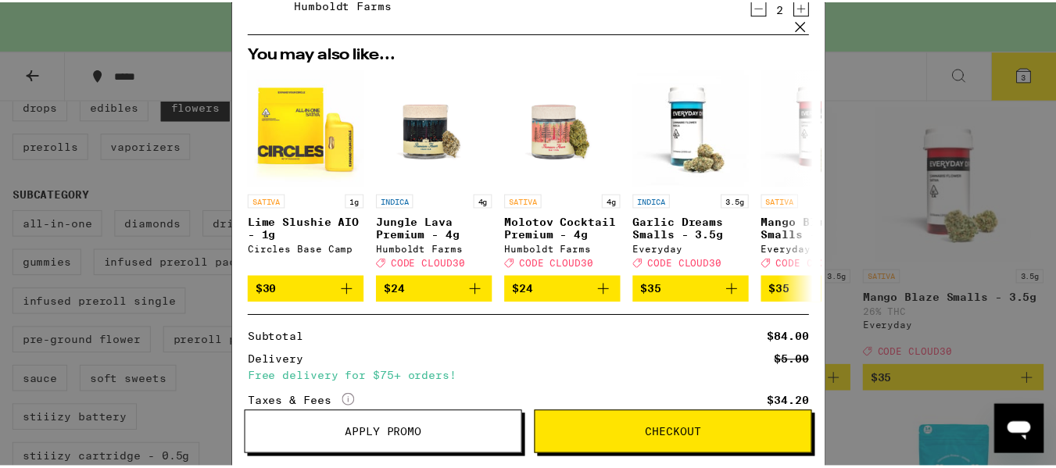
scroll to position [313, 0]
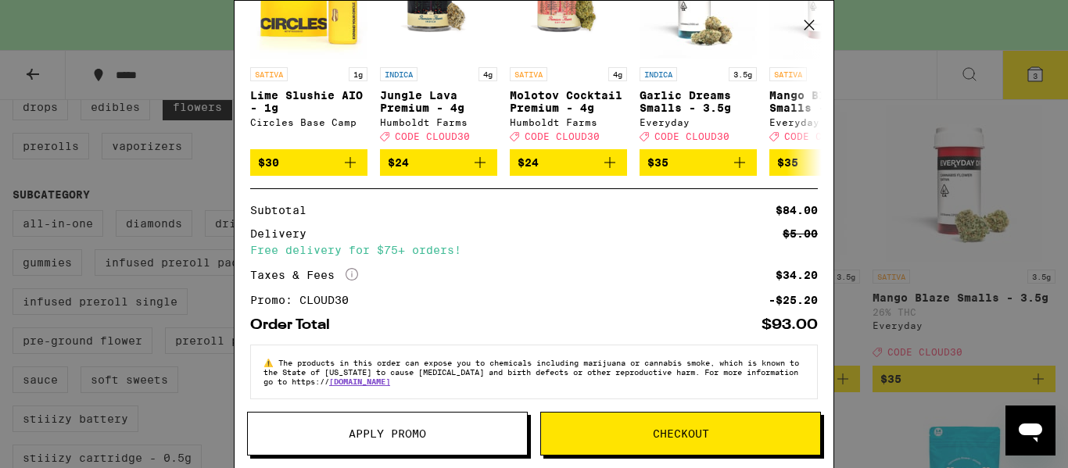
click at [806, 23] on icon at bounding box center [808, 24] width 23 height 23
